Goal: Transaction & Acquisition: Purchase product/service

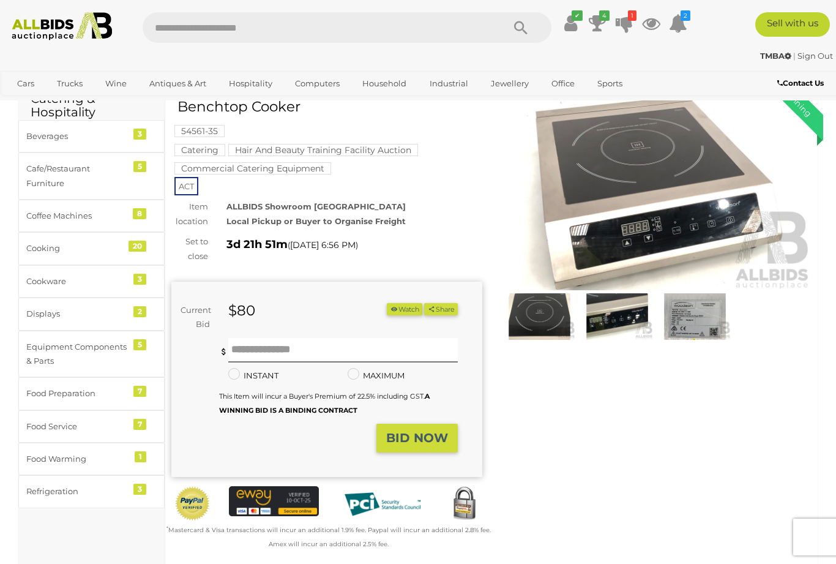
scroll to position [63, 0]
click at [637, 20] on icon "1" at bounding box center [632, 15] width 9 height 10
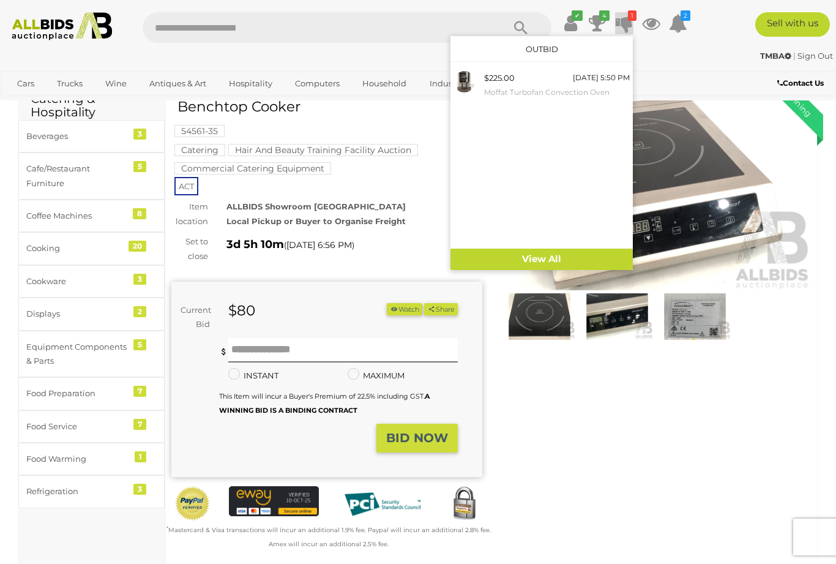
click at [515, 84] on div "$225.00" at bounding box center [499, 78] width 31 height 14
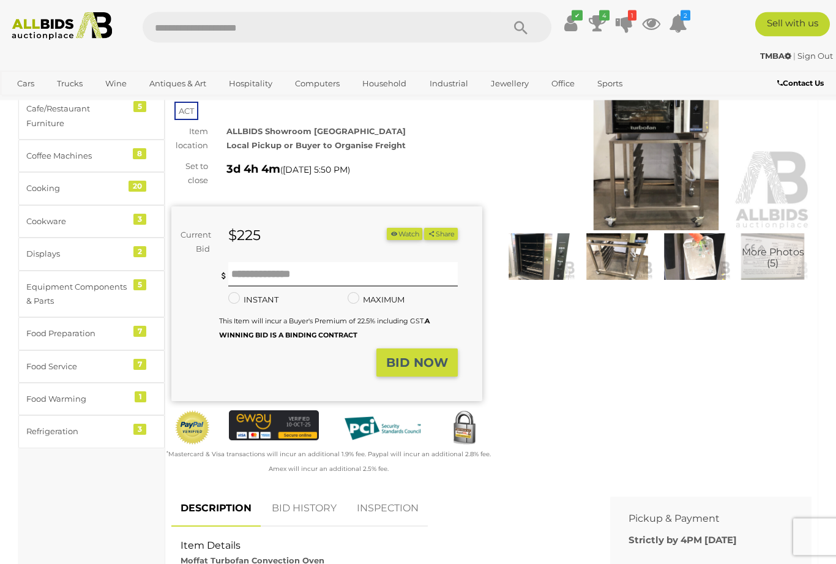
scroll to position [124, 0]
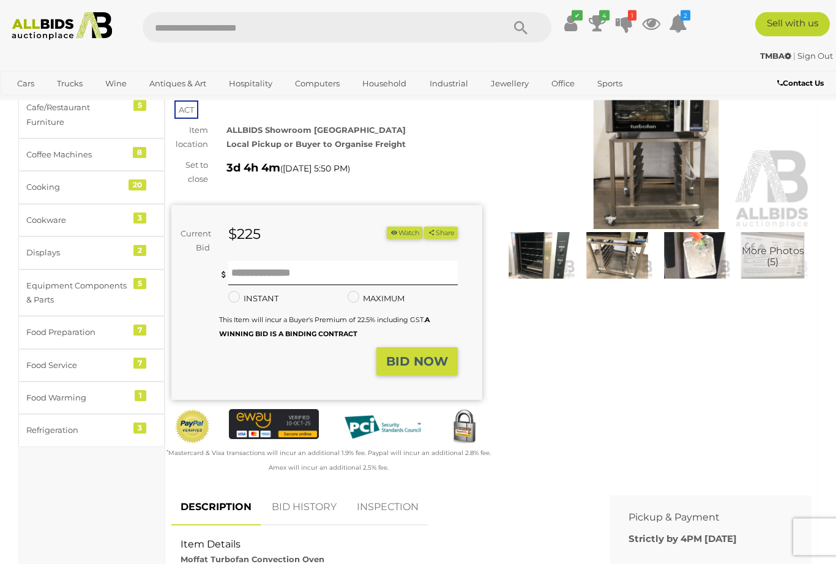
click at [314, 503] on link "BID HISTORY" at bounding box center [304, 508] width 83 height 36
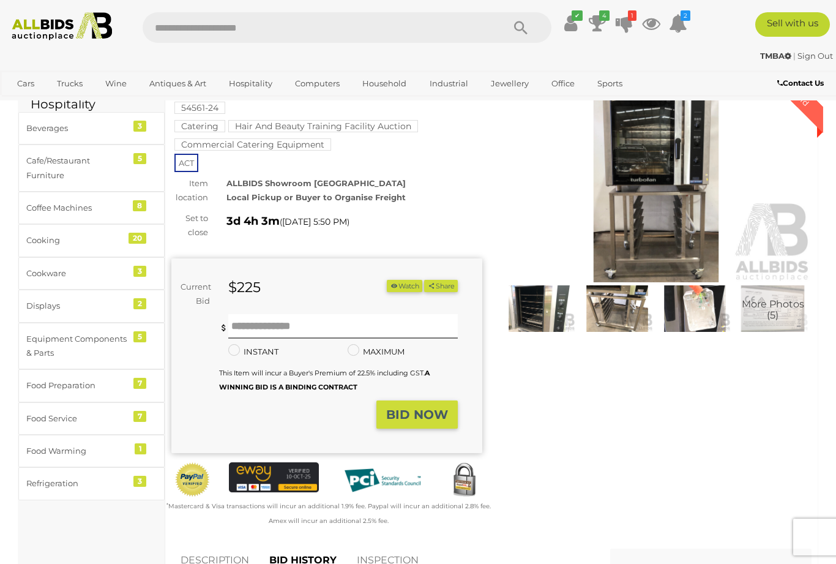
scroll to position [70, 0]
click at [433, 410] on strong "BID NOW" at bounding box center [417, 415] width 62 height 15
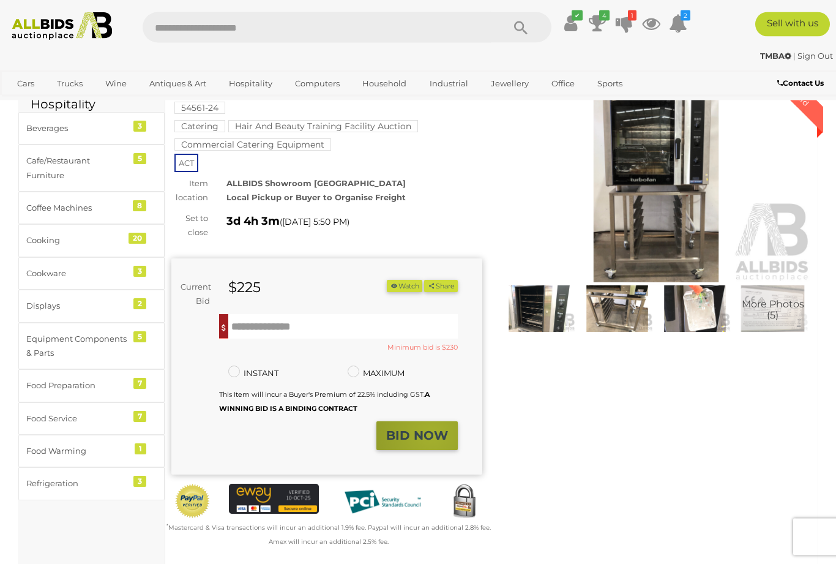
scroll to position [71, 0]
click at [250, 324] on input "text" at bounding box center [343, 326] width 230 height 24
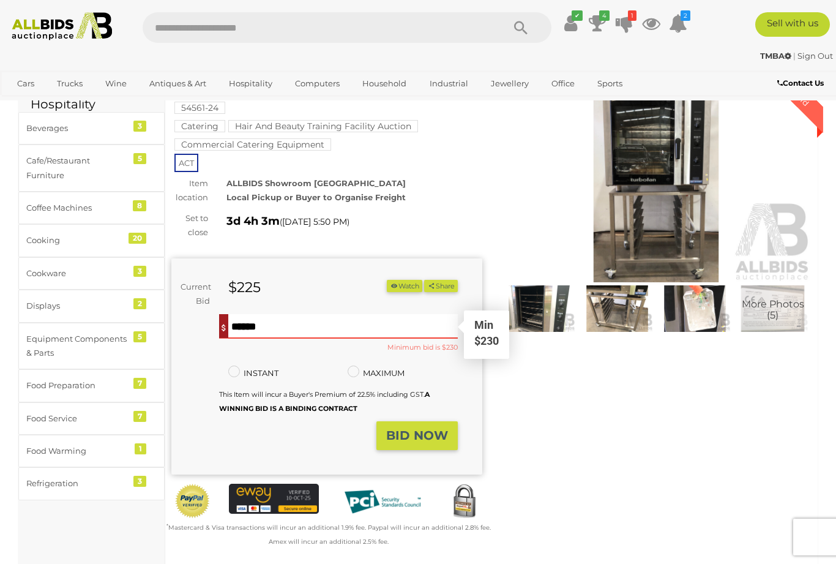
scroll to position [70, 0]
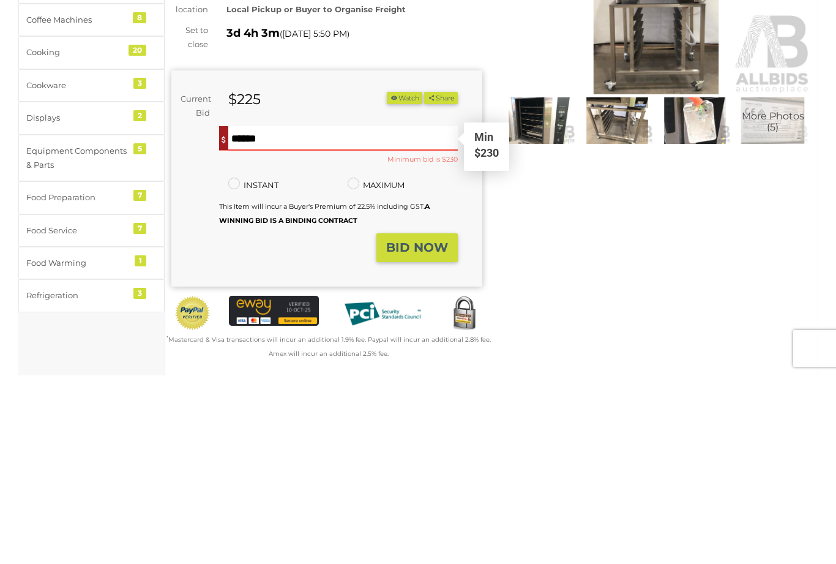
type input "***"
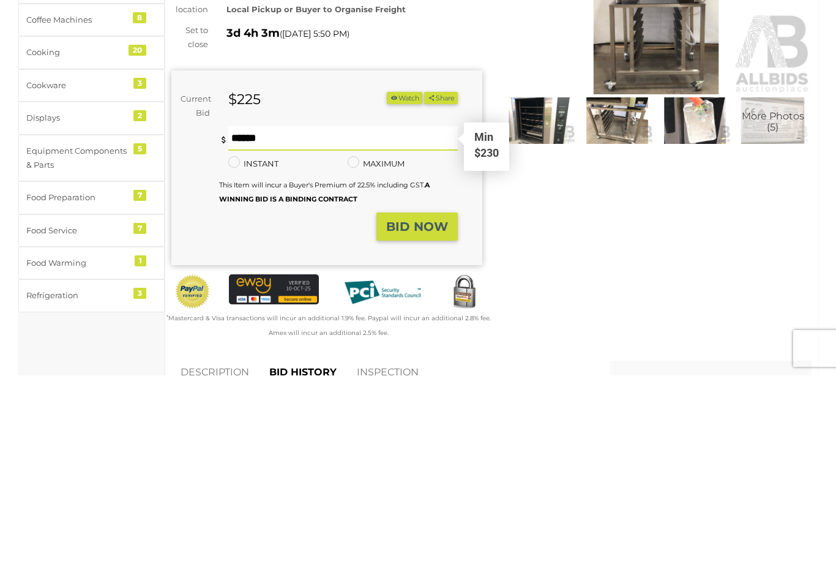
click at [432, 408] on strong "BID NOW" at bounding box center [417, 415] width 62 height 15
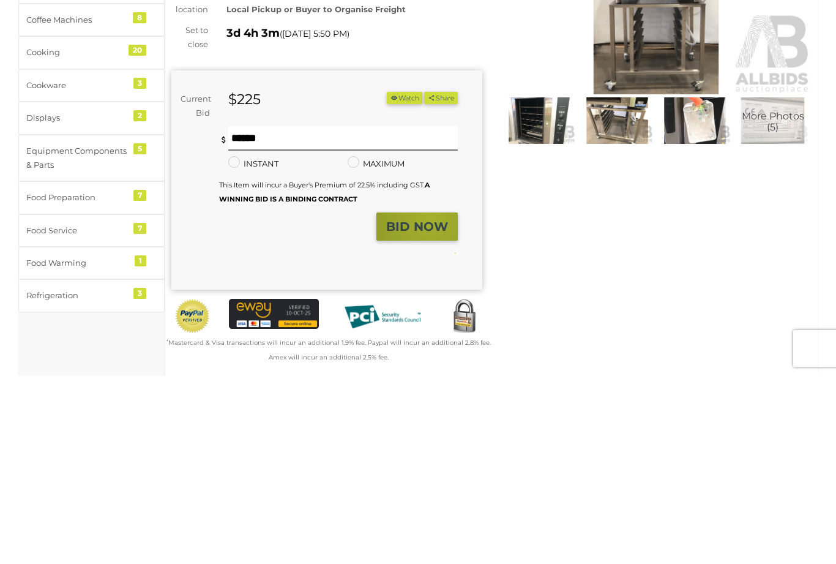
scroll to position [260, 0]
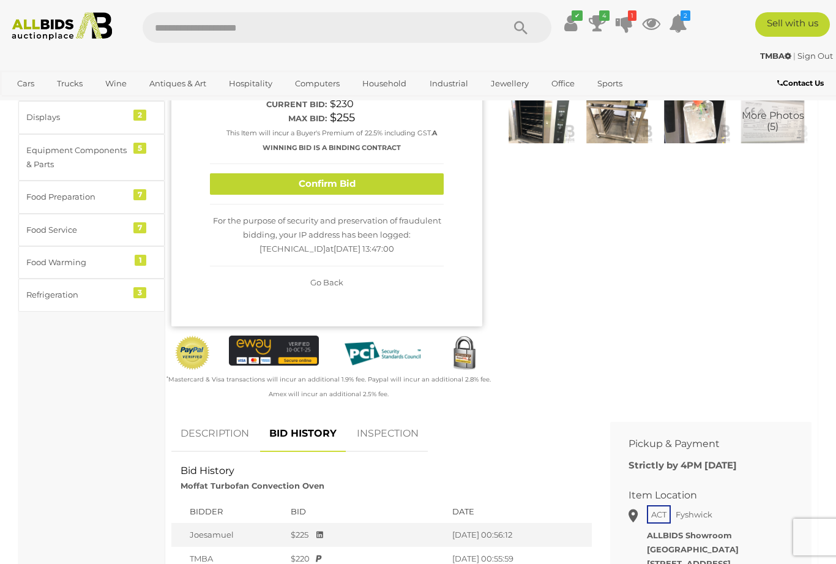
click at [361, 180] on button "Confirm Bid" at bounding box center [327, 183] width 234 height 21
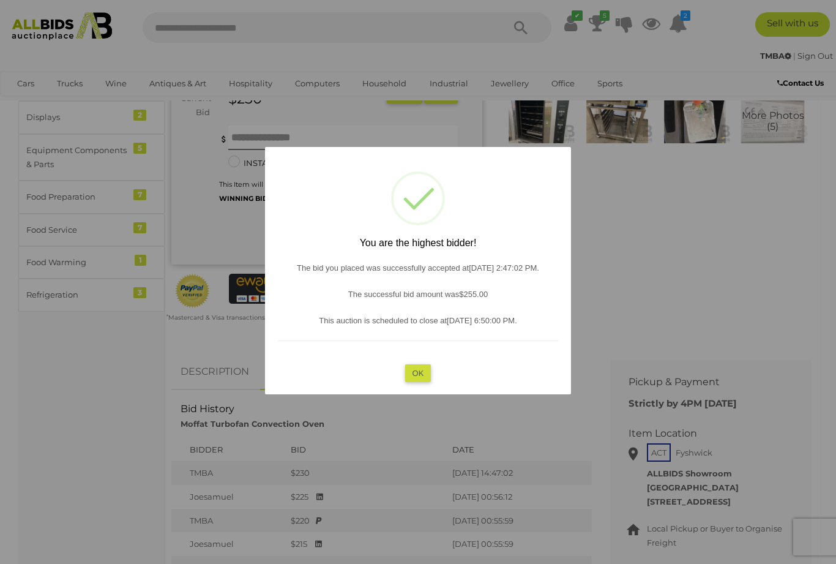
click at [423, 373] on button "OK" at bounding box center [418, 373] width 26 height 18
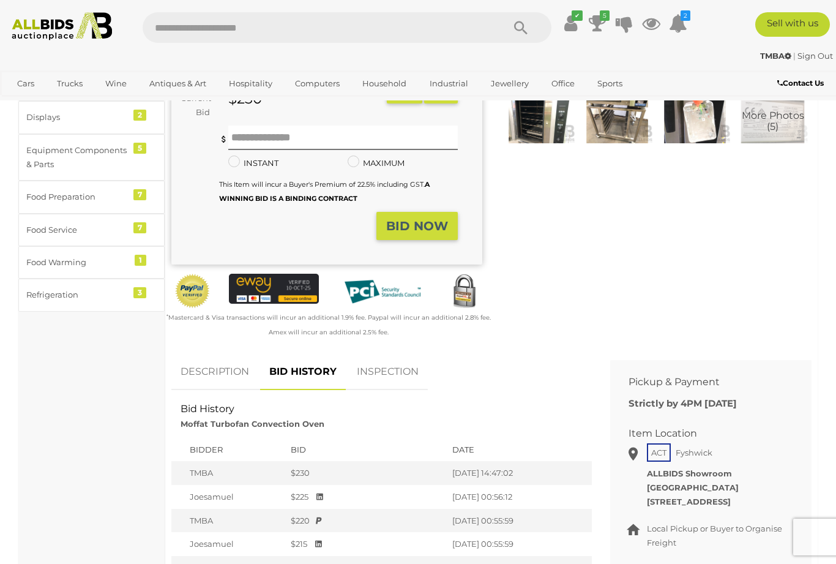
click at [312, 370] on link "BID HISTORY" at bounding box center [303, 372] width 86 height 36
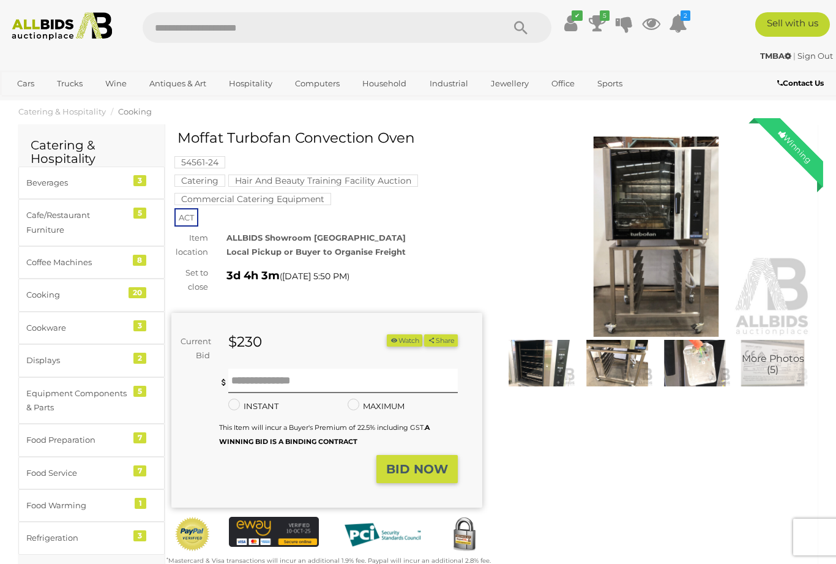
scroll to position [0, 0]
